Goal: Task Accomplishment & Management: Use online tool/utility

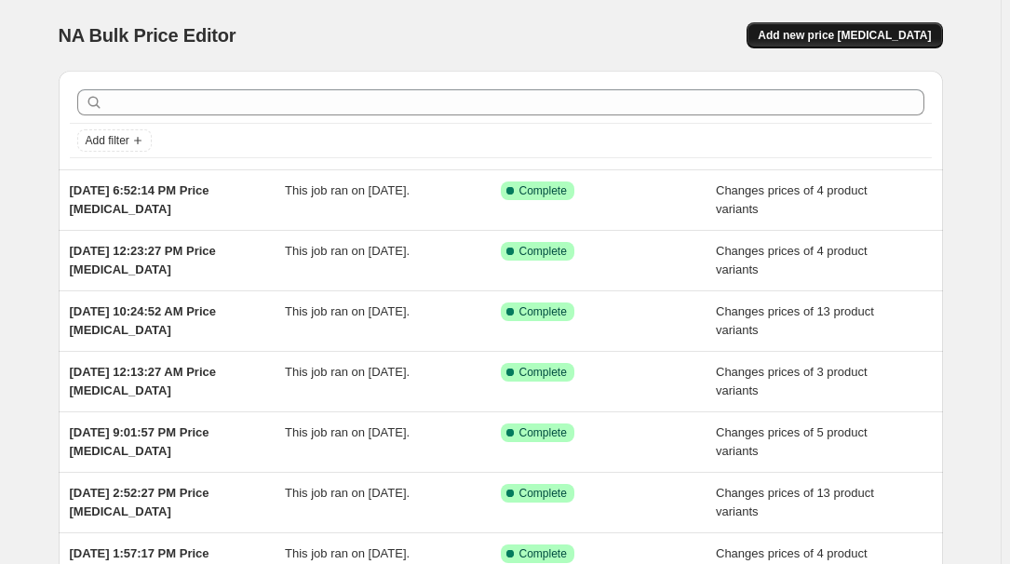
click at [850, 33] on span "Add new price [MEDICAL_DATA]" at bounding box center [843, 35] width 173 height 15
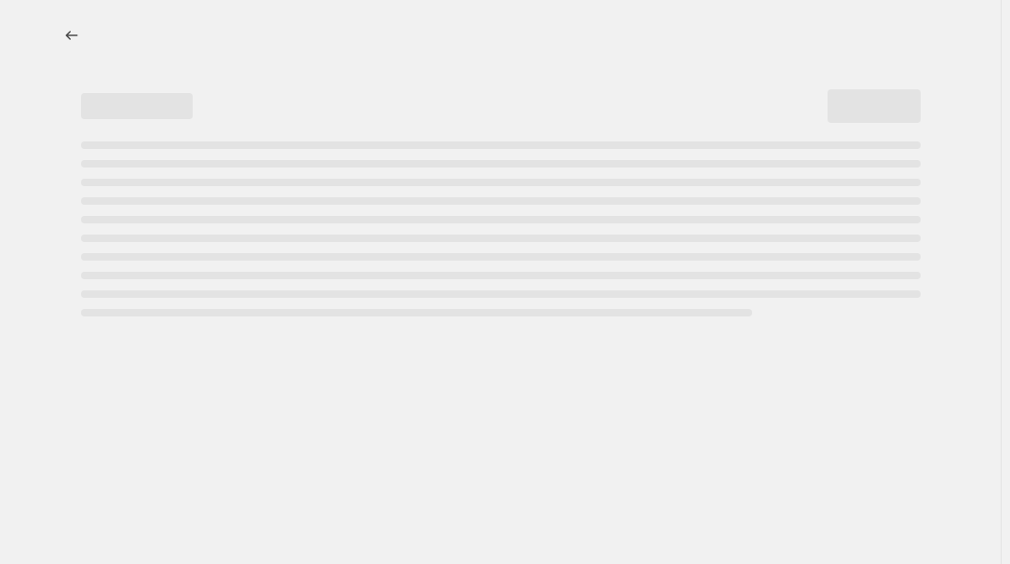
select select "percentage"
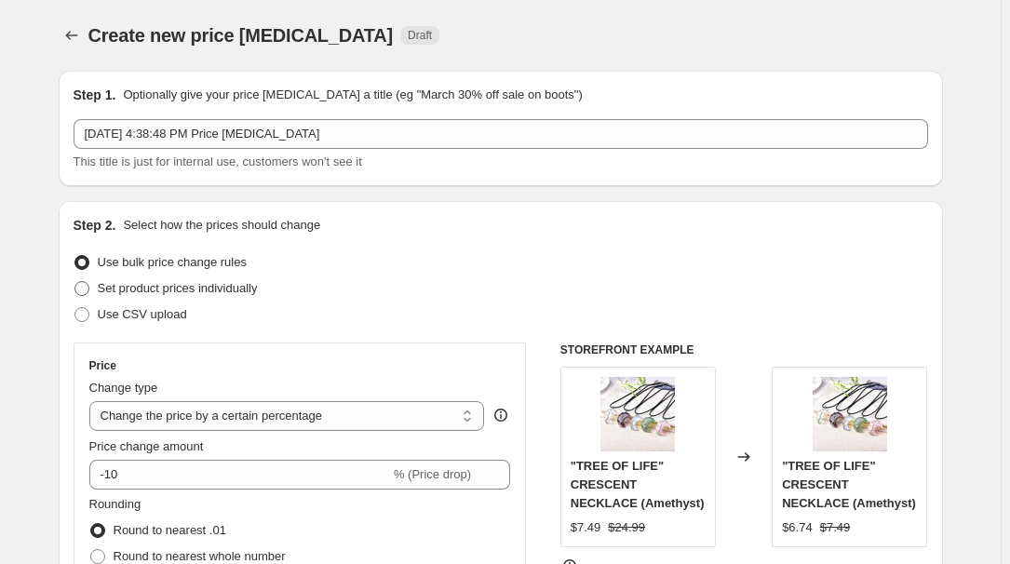
click at [173, 281] on span "Set product prices individually" at bounding box center [178, 288] width 160 height 14
click at [75, 281] on input "Set product prices individually" at bounding box center [74, 281] width 1 height 1
radio input "true"
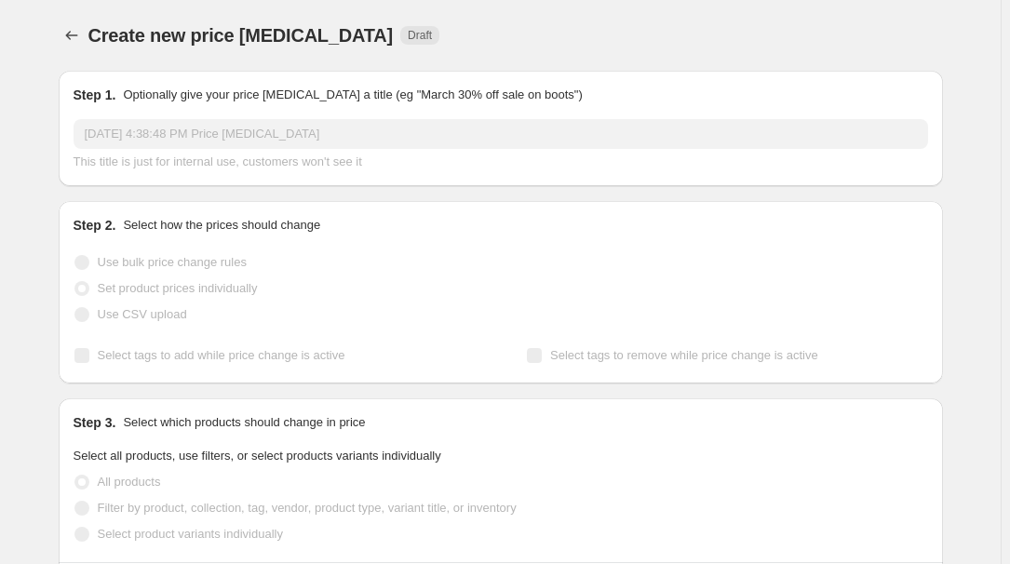
scroll to position [168, 0]
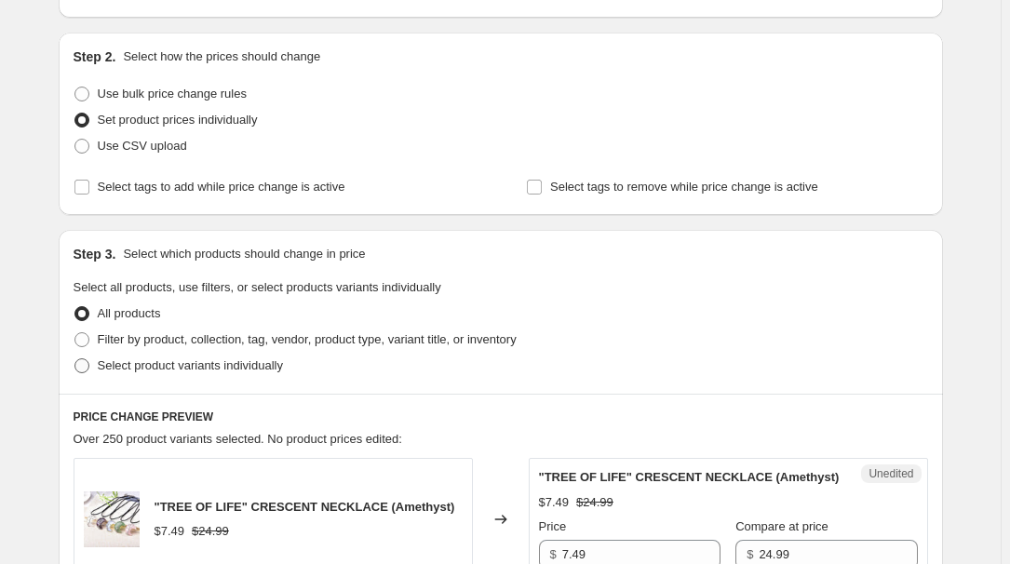
click at [136, 362] on span "Select product variants individually" at bounding box center [190, 365] width 185 height 14
click at [75, 359] on input "Select product variants individually" at bounding box center [74, 358] width 1 height 1
radio input "true"
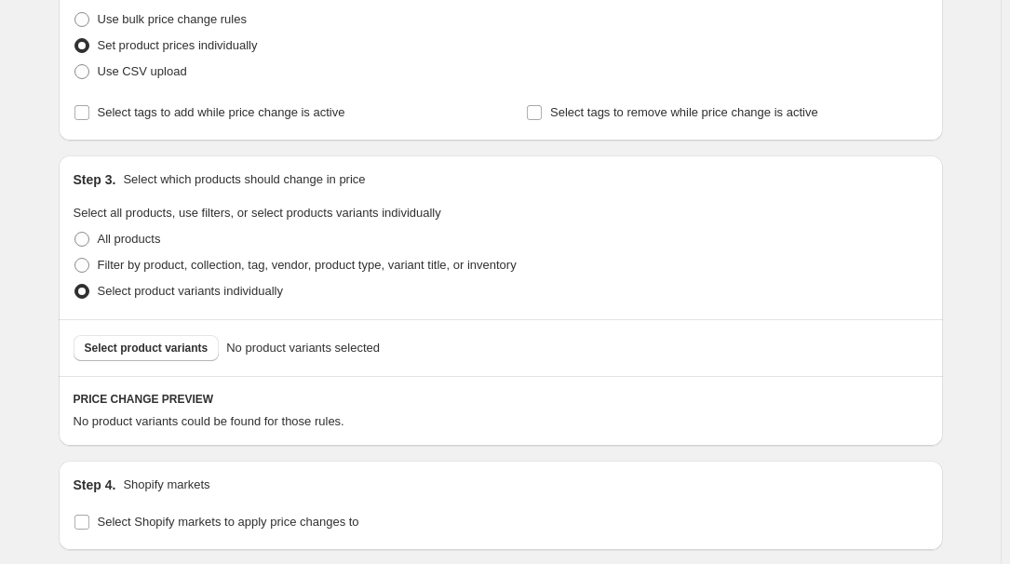
scroll to position [253, 0]
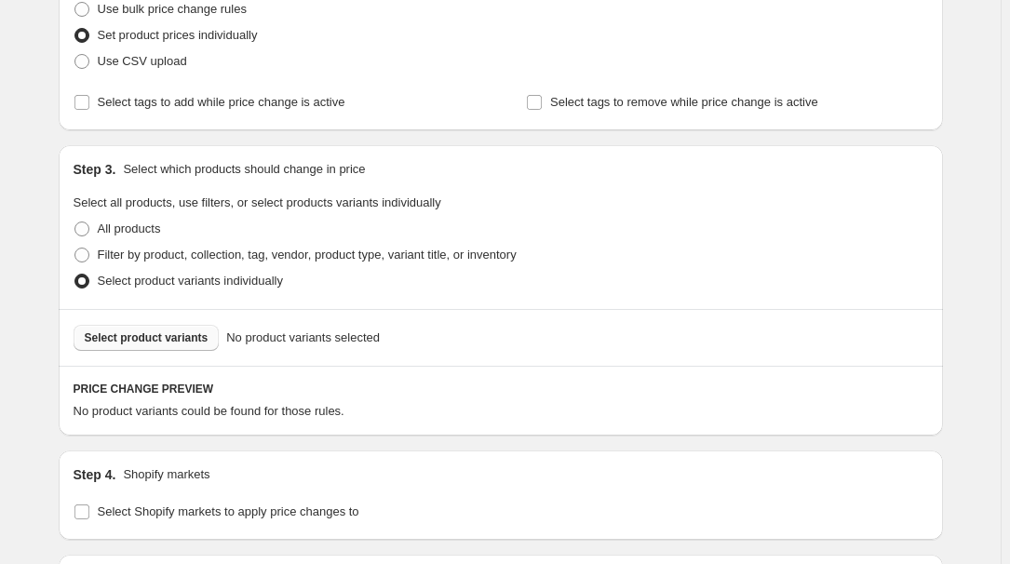
click at [167, 344] on button "Select product variants" at bounding box center [147, 338] width 146 height 26
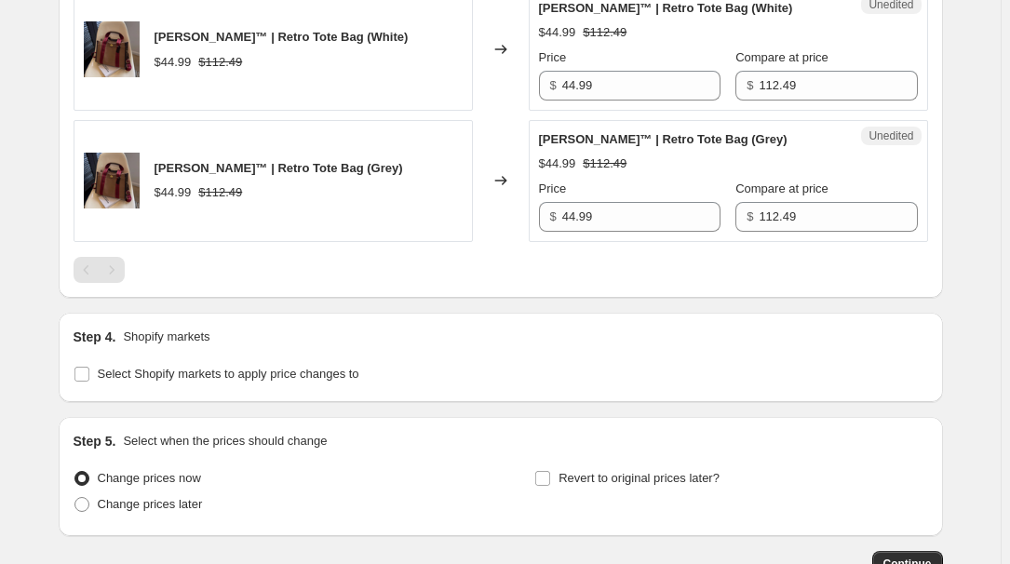
scroll to position [1079, 0]
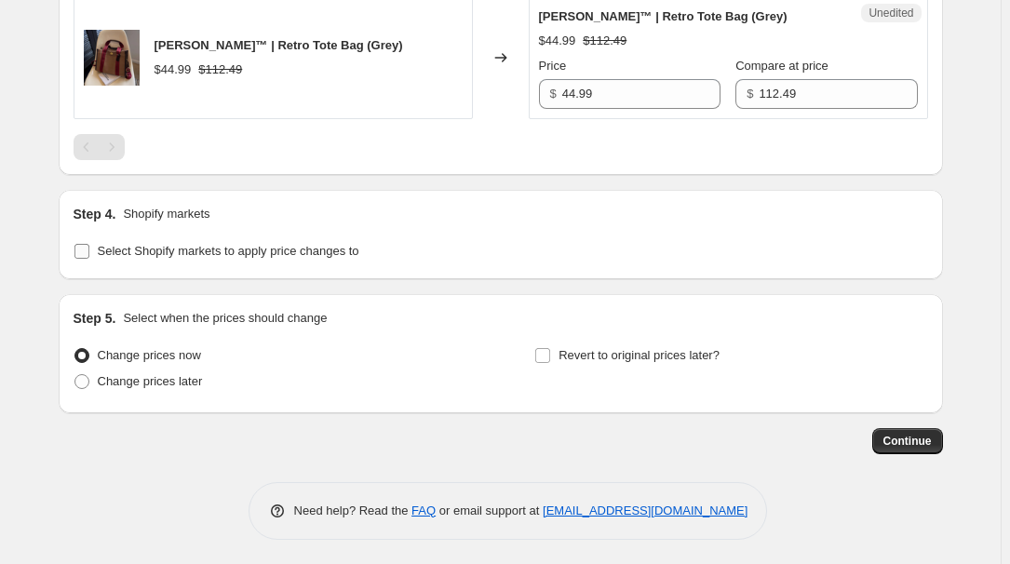
click at [173, 238] on label "Select Shopify markets to apply price changes to" at bounding box center [217, 251] width 286 height 26
click at [89, 244] on input "Select Shopify markets to apply price changes to" at bounding box center [81, 251] width 15 height 15
checkbox input "true"
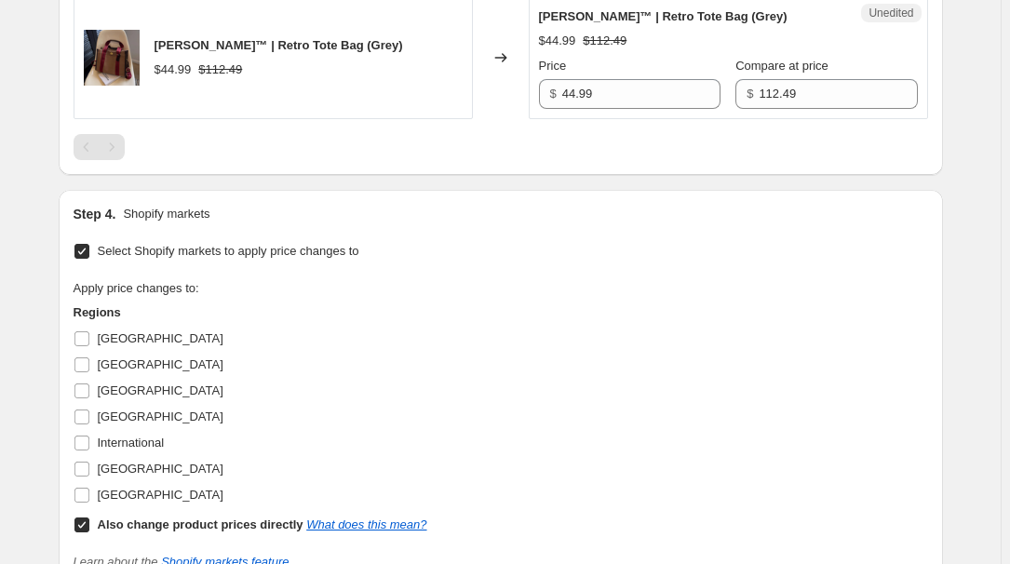
click at [126, 333] on span "[GEOGRAPHIC_DATA]" at bounding box center [161, 338] width 126 height 14
click at [89, 333] on input "[GEOGRAPHIC_DATA]" at bounding box center [81, 338] width 15 height 15
checkbox input "true"
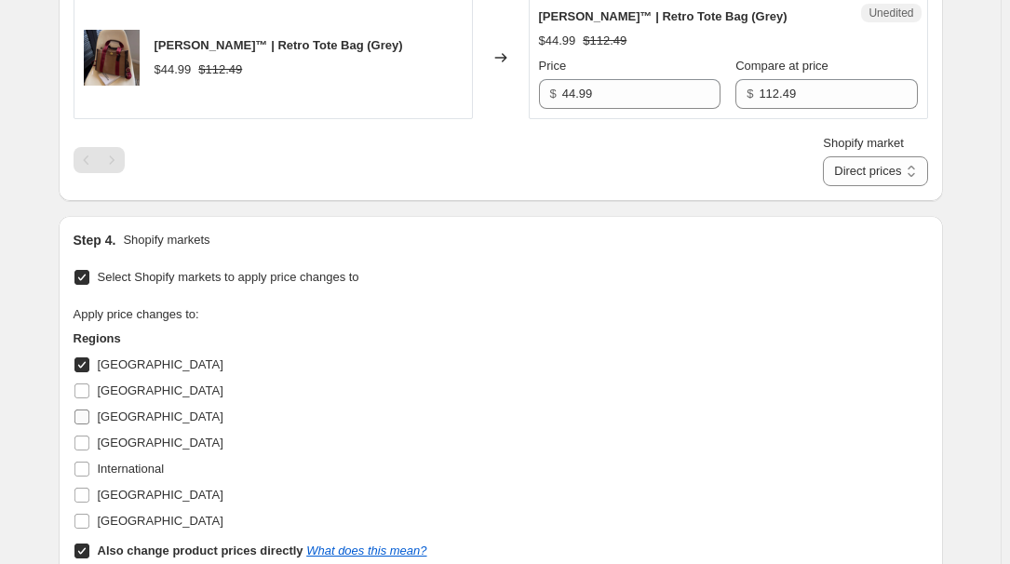
click at [99, 416] on label "[GEOGRAPHIC_DATA]" at bounding box center [149, 417] width 150 height 26
click at [89, 416] on input "[GEOGRAPHIC_DATA]" at bounding box center [81, 416] width 15 height 15
checkbox input "true"
click at [113, 443] on span "[GEOGRAPHIC_DATA]" at bounding box center [161, 442] width 126 height 14
click at [128, 492] on span "[GEOGRAPHIC_DATA]" at bounding box center [161, 495] width 126 height 14
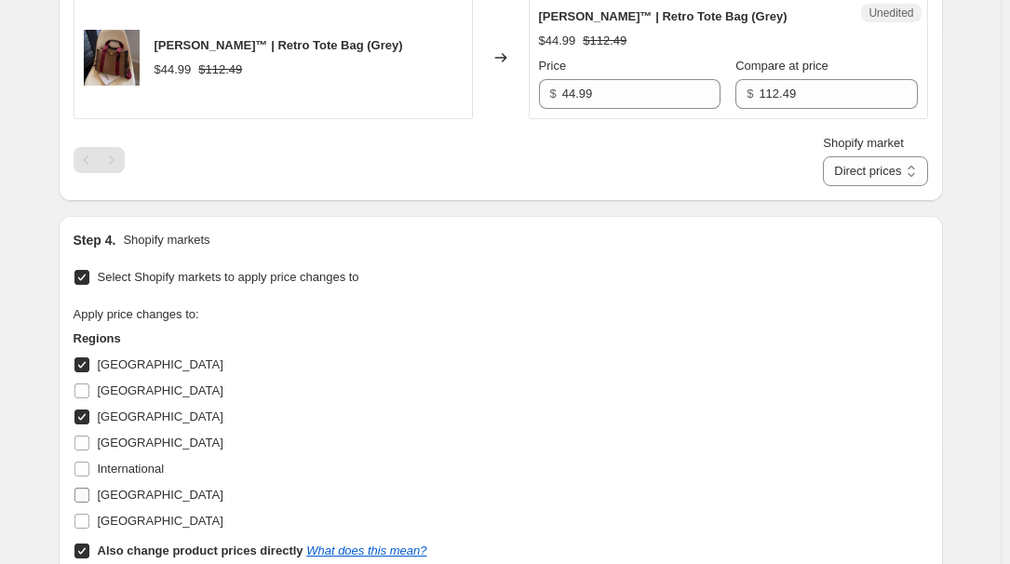
click at [89, 492] on input "[GEOGRAPHIC_DATA]" at bounding box center [81, 495] width 15 height 15
checkbox input "true"
click at [119, 448] on span "[GEOGRAPHIC_DATA]" at bounding box center [161, 443] width 126 height 19
click at [89, 448] on input "[GEOGRAPHIC_DATA]" at bounding box center [81, 442] width 15 height 15
checkbox input "true"
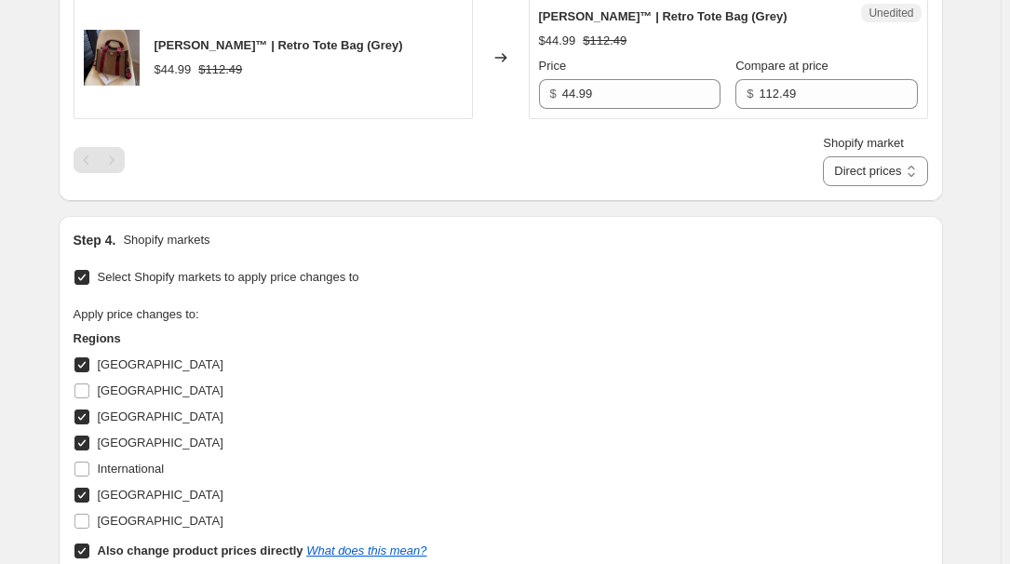
click at [135, 548] on b "Also change product prices directly" at bounding box center [201, 550] width 206 height 14
click at [89, 548] on input "Also change product prices directly What does this mean?" at bounding box center [81, 550] width 15 height 15
checkbox input "false"
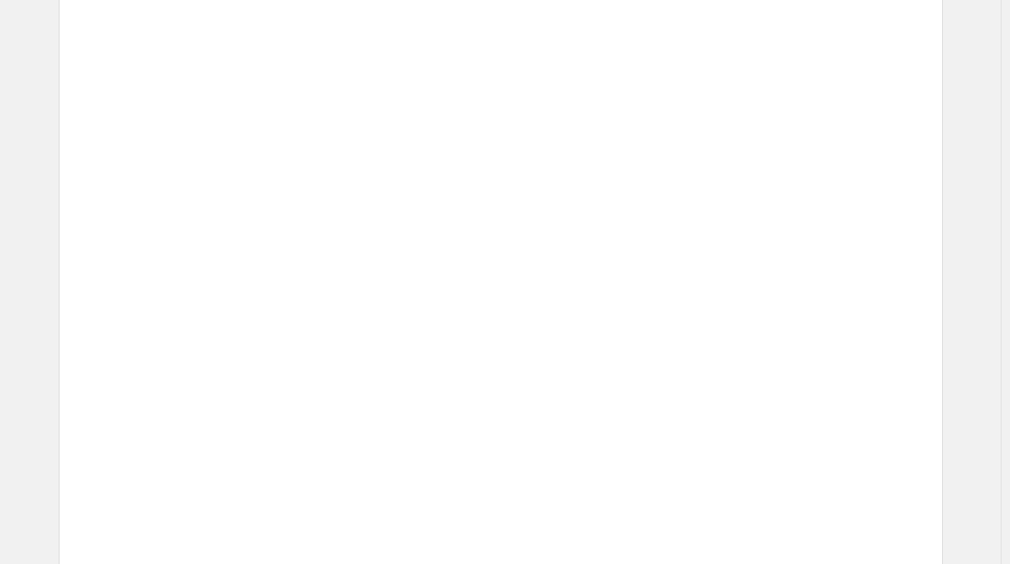
click at [584, 404] on div "Unedited Placeholder $53.15 $59.05 Price $ 53.15 Compare at price $ 59.05" at bounding box center [727, 451] width 399 height 122
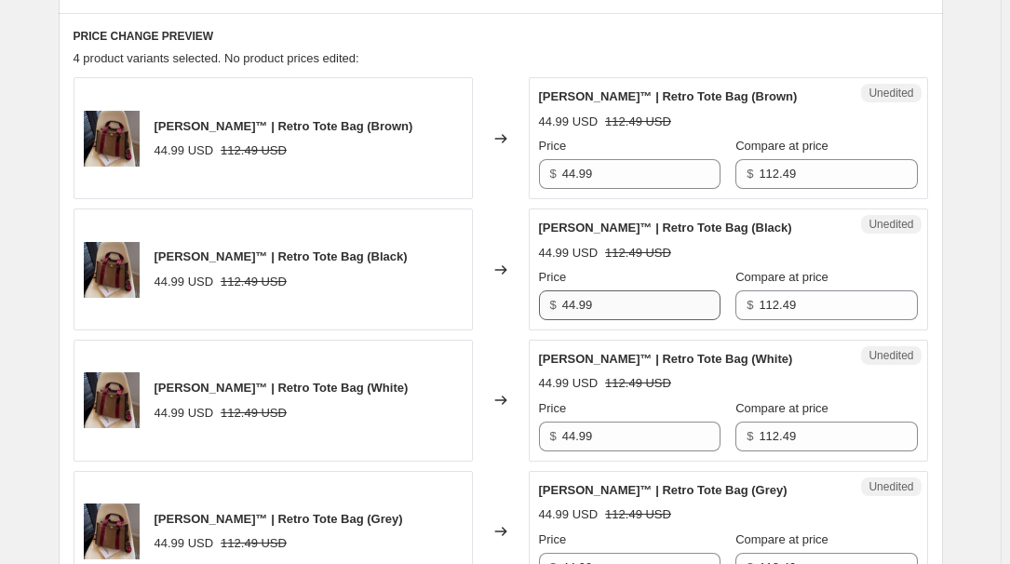
scroll to position [741, 0]
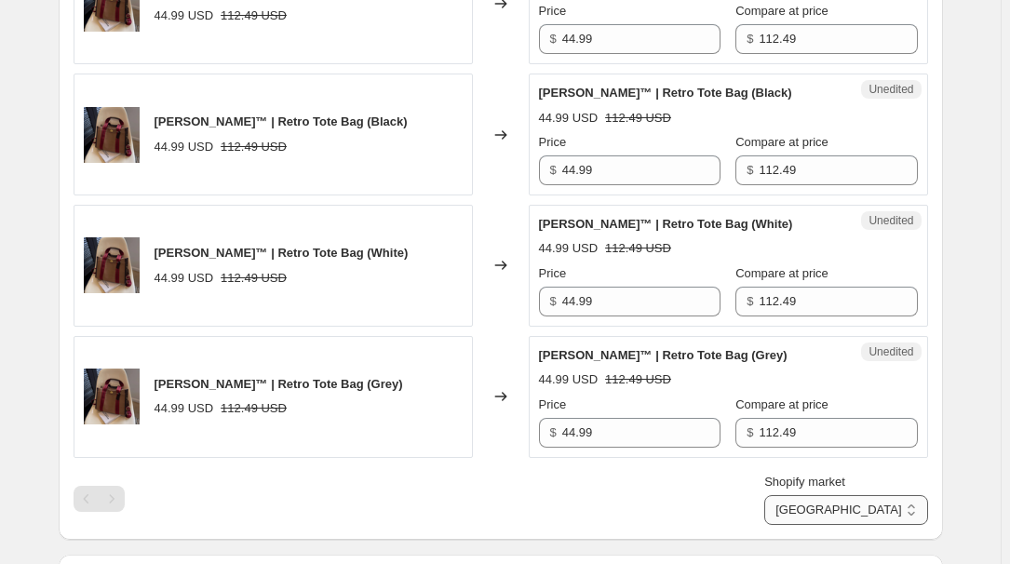
click at [916, 513] on select "[GEOGRAPHIC_DATA] [GEOGRAPHIC_DATA] [GEOGRAPHIC_DATA] [GEOGRAPHIC_DATA]" at bounding box center [845, 510] width 163 height 30
click at [850, 525] on select "[GEOGRAPHIC_DATA] [GEOGRAPHIC_DATA] [GEOGRAPHIC_DATA] [GEOGRAPHIC_DATA]" at bounding box center [845, 510] width 163 height 30
click at [883, 502] on select "[GEOGRAPHIC_DATA] [GEOGRAPHIC_DATA] [GEOGRAPHIC_DATA] [GEOGRAPHIC_DATA]" at bounding box center [845, 510] width 163 height 30
click at [846, 525] on select "[GEOGRAPHIC_DATA] [GEOGRAPHIC_DATA] [GEOGRAPHIC_DATA] [GEOGRAPHIC_DATA]" at bounding box center [845, 510] width 163 height 30
click at [871, 504] on select "[GEOGRAPHIC_DATA] [GEOGRAPHIC_DATA] [GEOGRAPHIC_DATA] [GEOGRAPHIC_DATA]" at bounding box center [845, 510] width 163 height 30
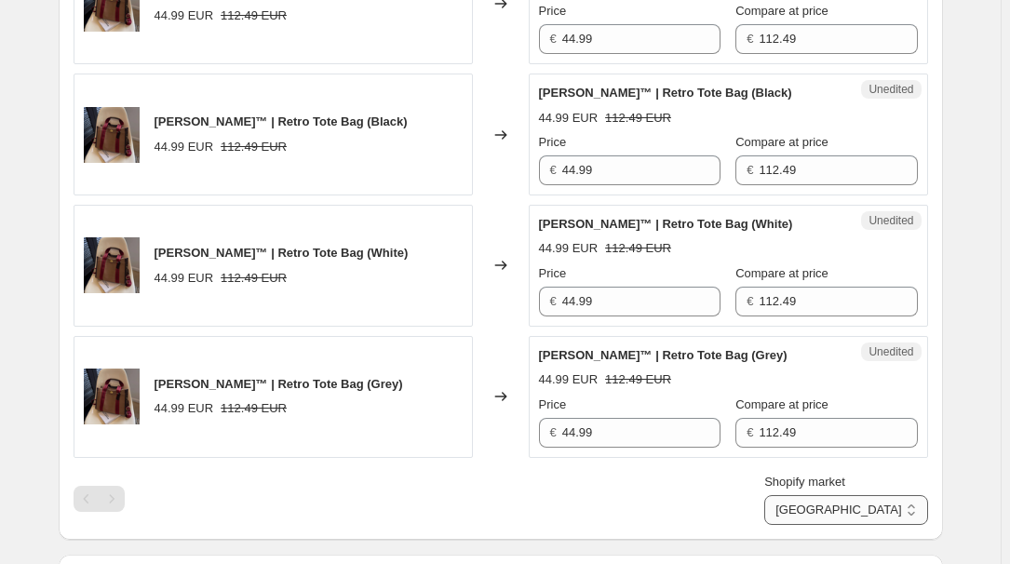
select select "34367209628"
click at [807, 525] on select "[GEOGRAPHIC_DATA] [GEOGRAPHIC_DATA] [GEOGRAPHIC_DATA] [GEOGRAPHIC_DATA]" at bounding box center [845, 510] width 163 height 30
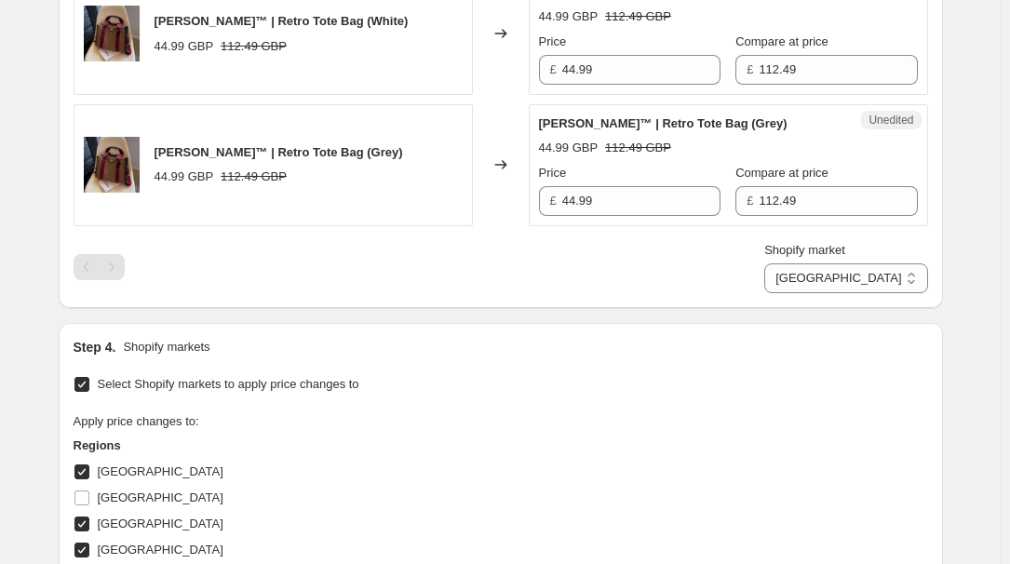
scroll to position [1163, 0]
